Goal: Navigation & Orientation: Find specific page/section

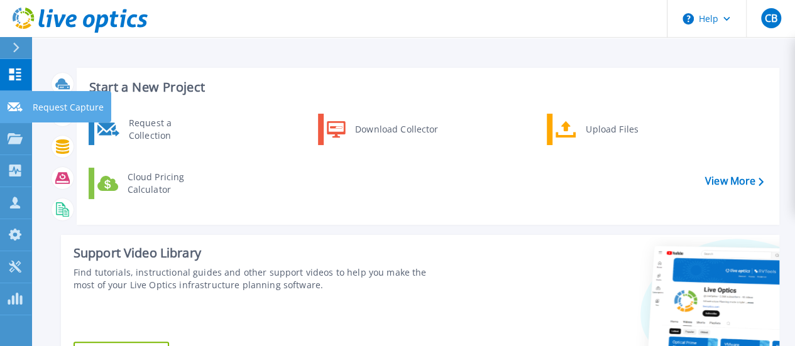
click at [6, 107] on link "Request Capture Request Capture" at bounding box center [15, 107] width 31 height 32
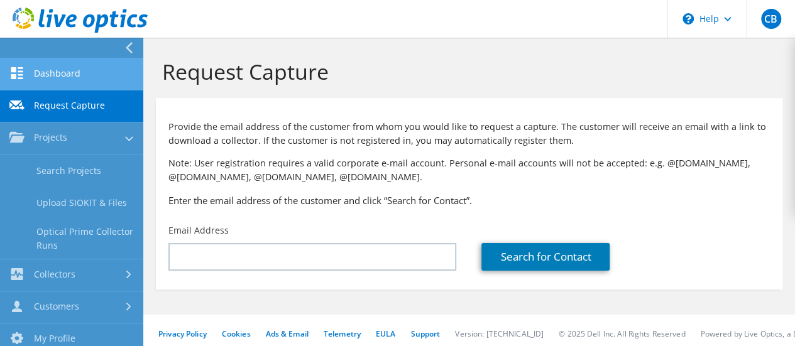
click at [77, 77] on link "Dashboard" at bounding box center [71, 74] width 143 height 32
